Goal: Check status

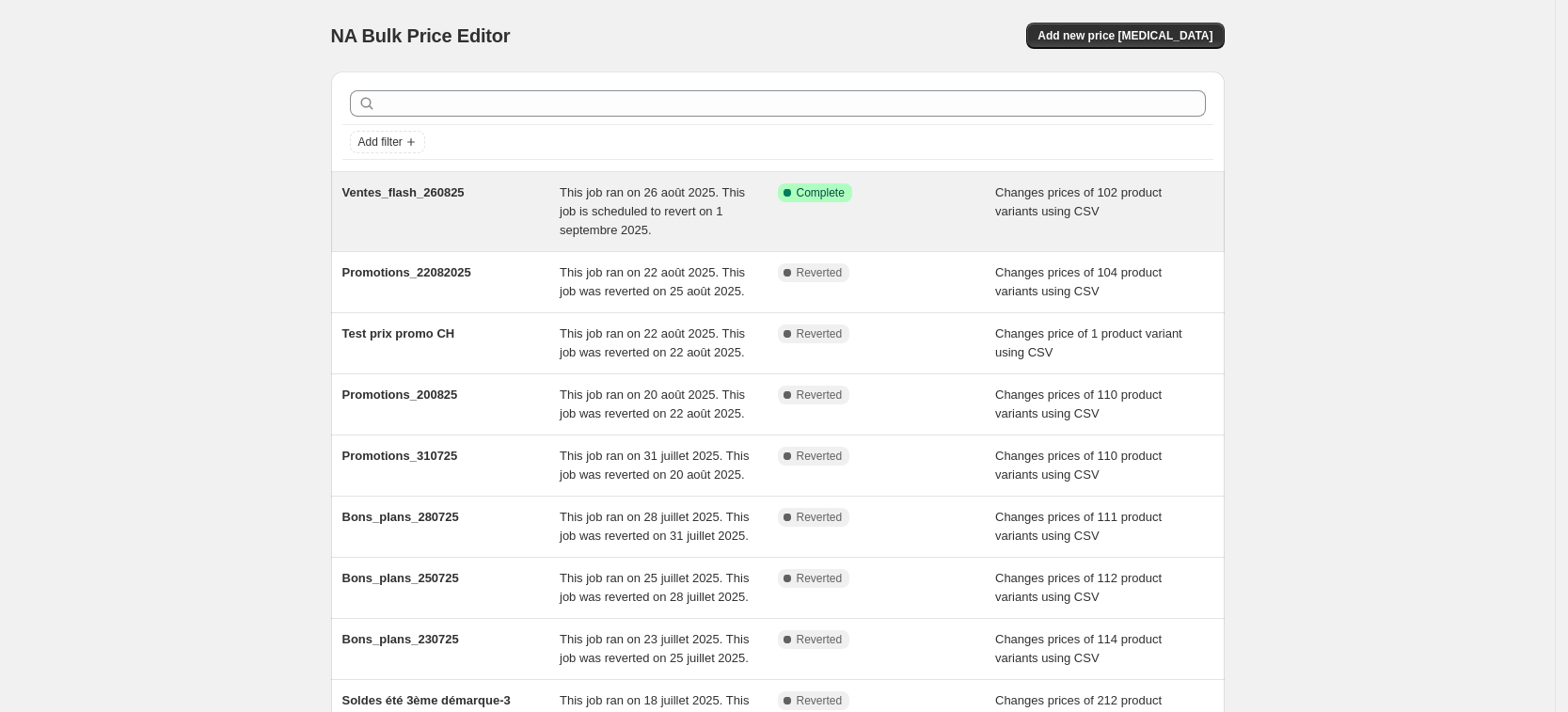
click at [579, 198] on span "This job ran on 26 août 2025. This job is scheduled to revert on 1 septembre 20…" at bounding box center [652, 210] width 185 height 52
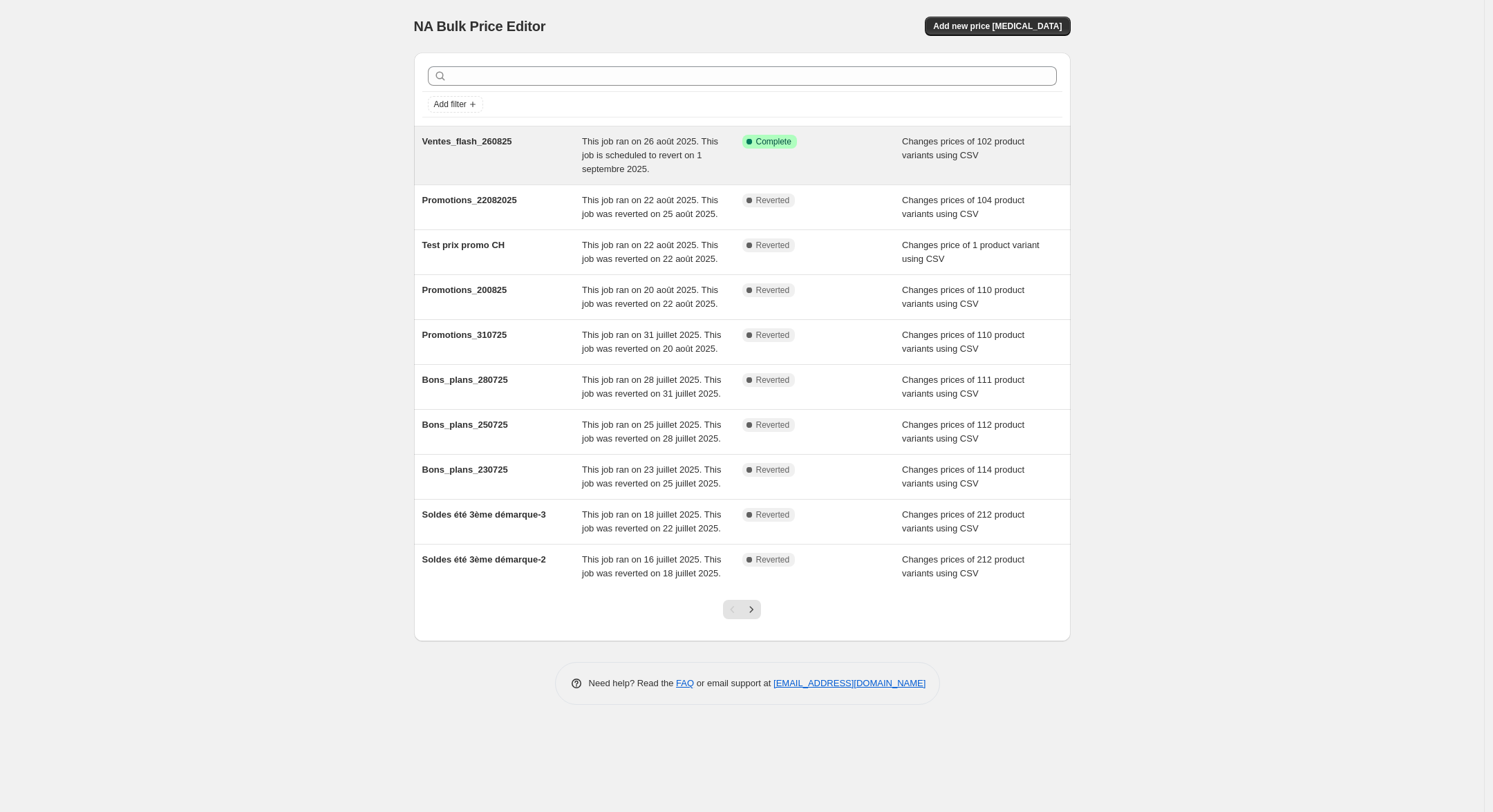
click at [530, 154] on div "Ventes_flash_260825" at bounding box center [503, 155] width 160 height 41
